Goal: Find specific page/section: Find specific page/section

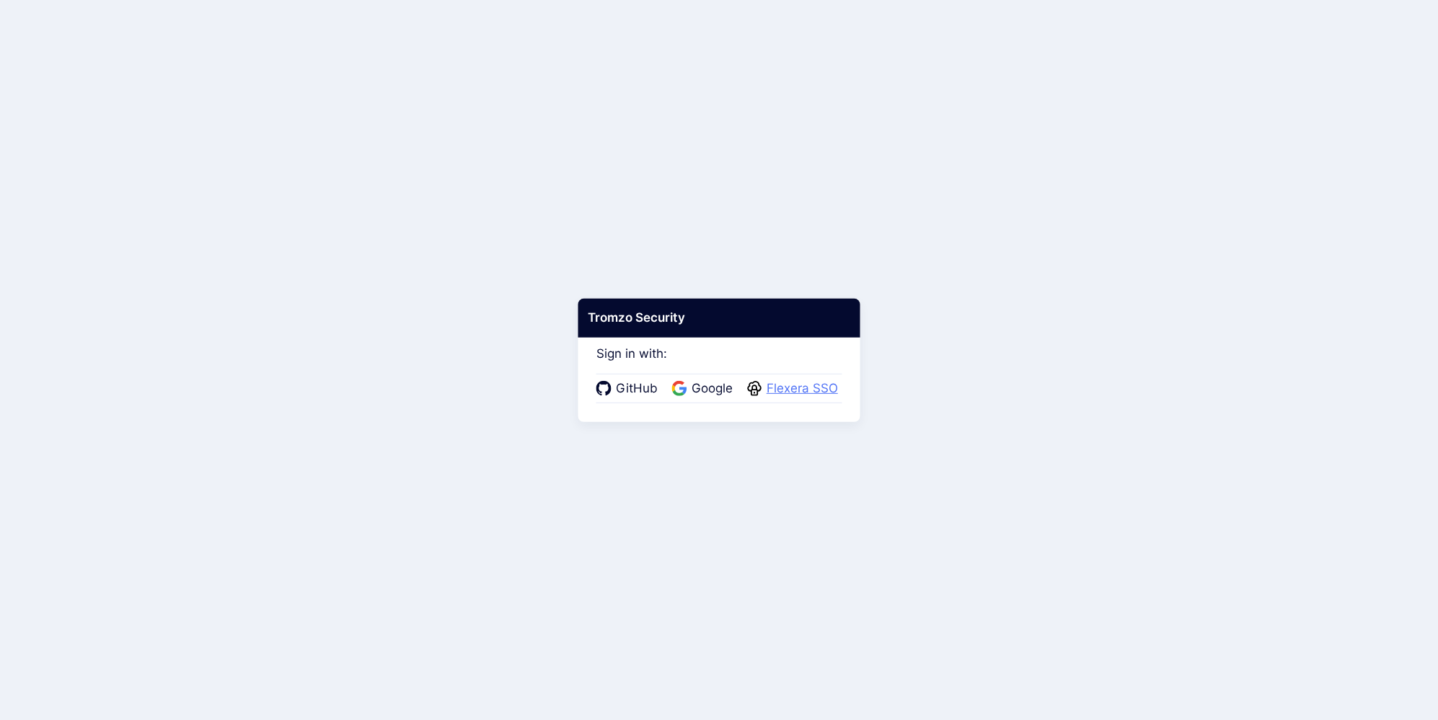
click at [787, 389] on span "Flexera SSO" at bounding box center [802, 388] width 80 height 19
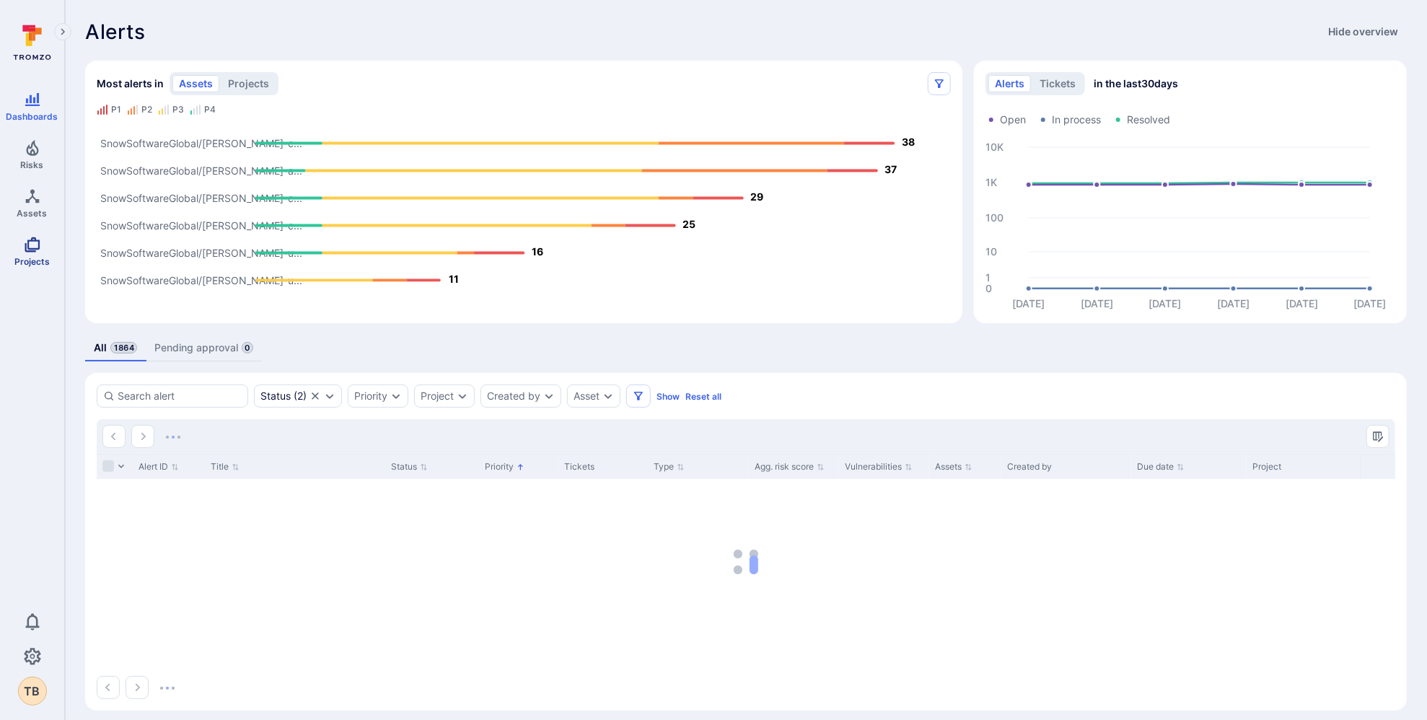
drag, startPoint x: 38, startPoint y: 239, endPoint x: 360, endPoint y: 11, distance: 394.3
click at [38, 239] on icon "Projects" at bounding box center [32, 244] width 17 height 17
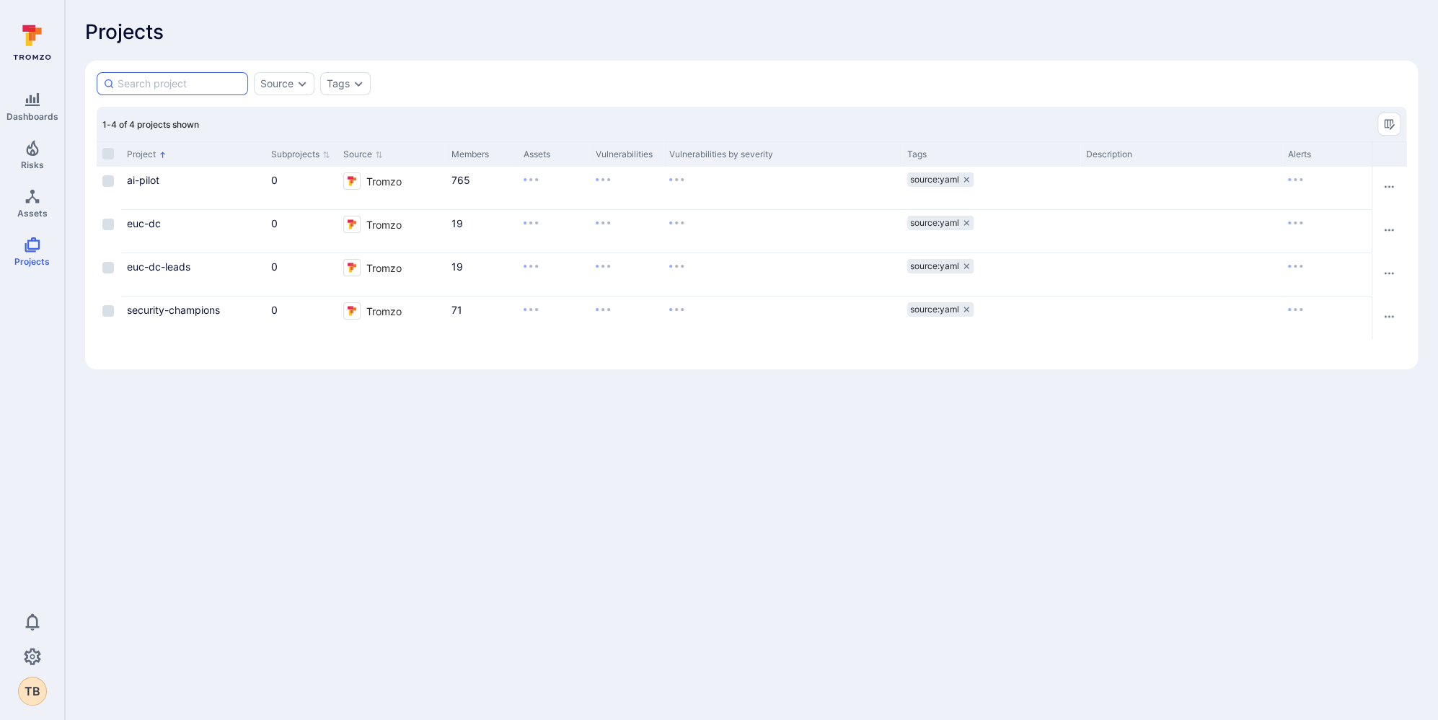
click at [145, 80] on input at bounding box center [180, 83] width 124 height 14
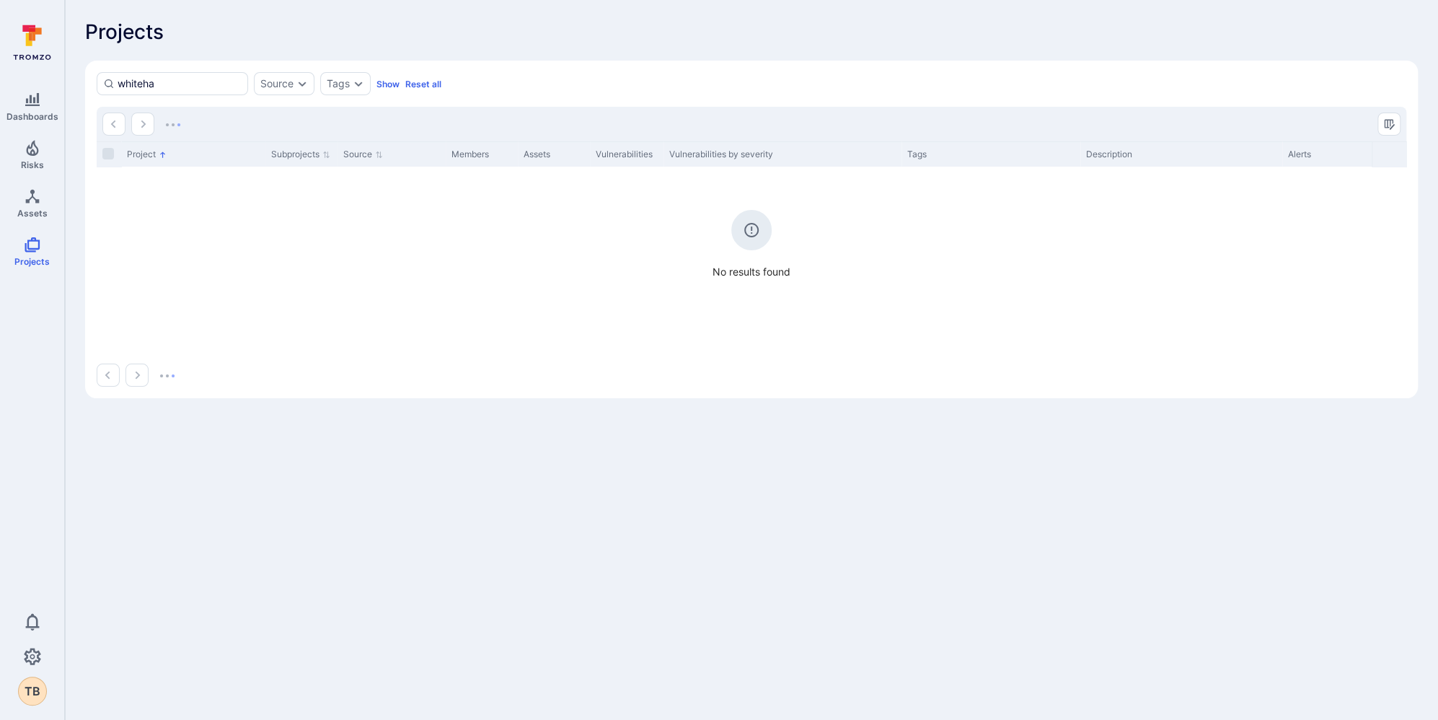
type input "whitehat"
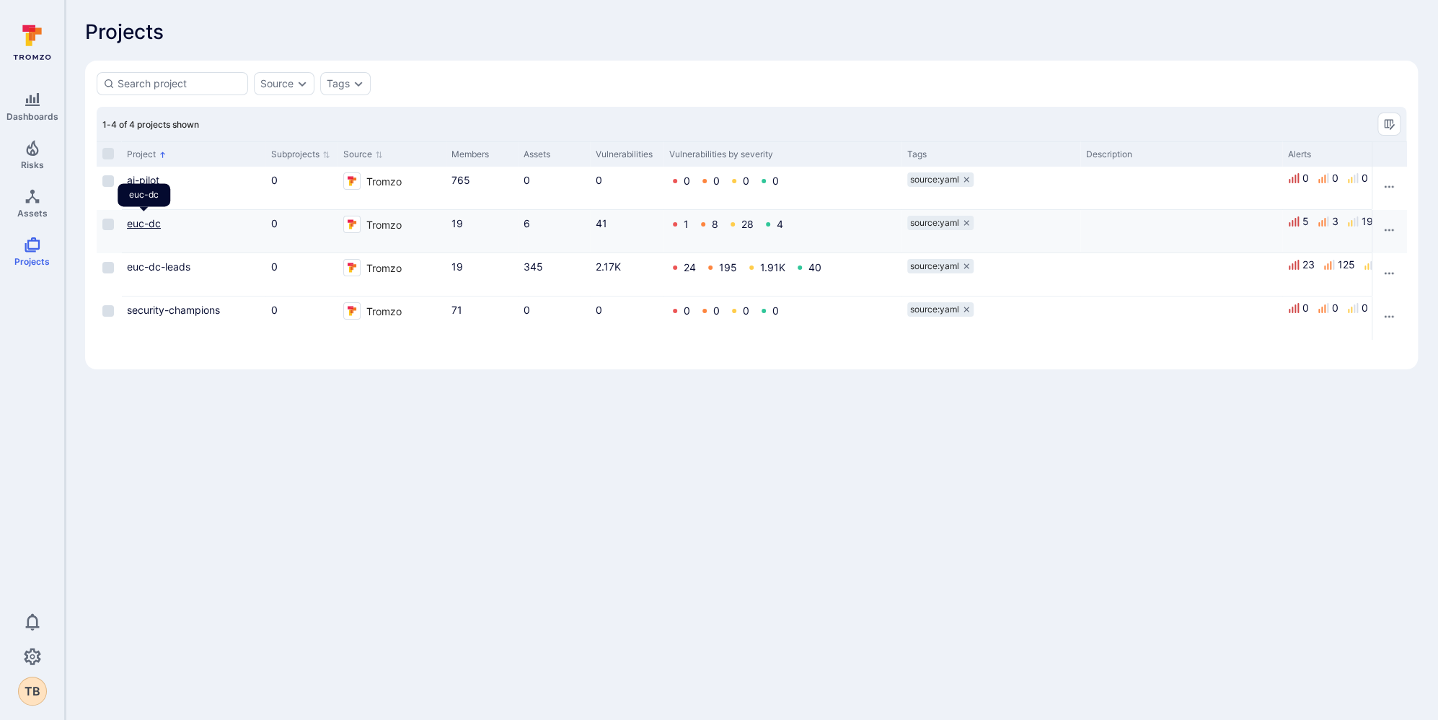
click at [149, 217] on link "euc-dc" at bounding box center [144, 223] width 34 height 12
